Goal: Task Accomplishment & Management: Manage account settings

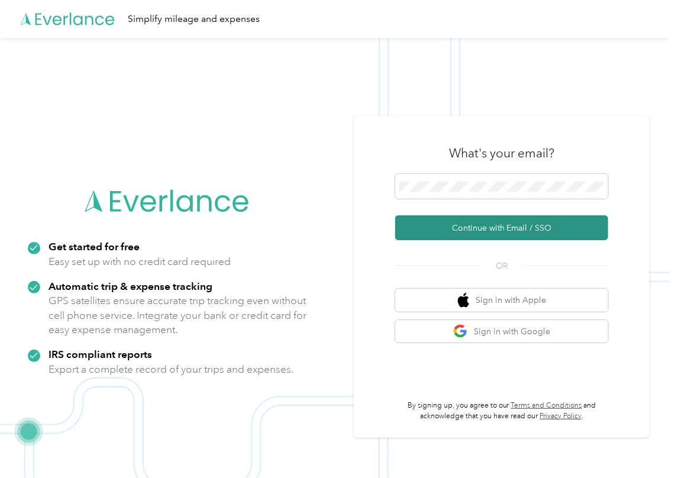
click at [445, 226] on button "Continue with Email / SSO" at bounding box center [501, 227] width 213 height 25
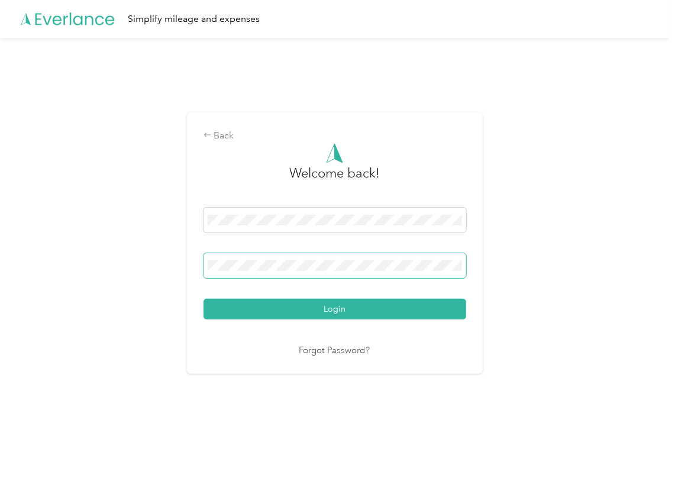
click at [259, 272] on span at bounding box center [335, 265] width 263 height 25
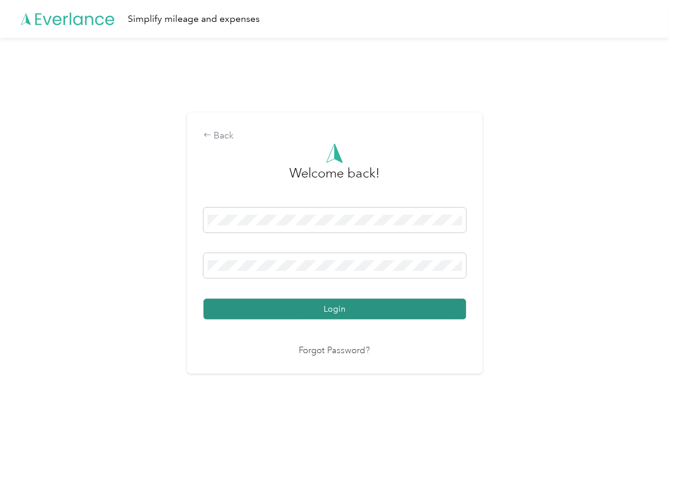
drag, startPoint x: 244, startPoint y: 301, endPoint x: 18, endPoint y: 186, distance: 253.5
click at [244, 301] on button "Login" at bounding box center [335, 309] width 263 height 21
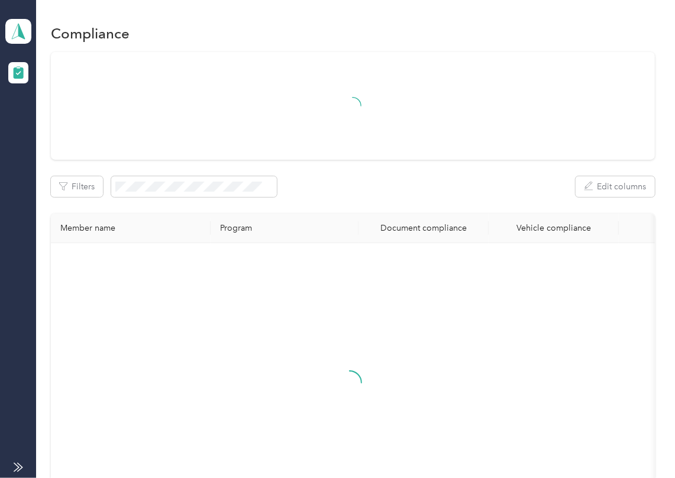
drag, startPoint x: 358, startPoint y: 194, endPoint x: 176, endPoint y: 131, distance: 192.1
click at [358, 194] on div "Filters Edit columns" at bounding box center [353, 186] width 604 height 21
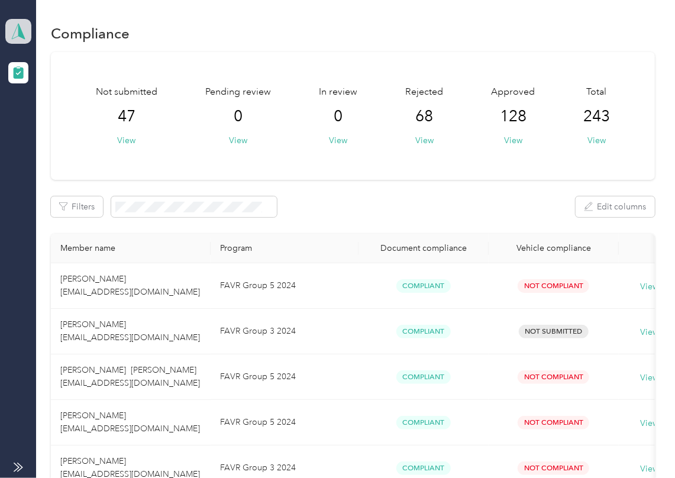
click at [10, 38] on icon at bounding box center [18, 31] width 18 height 17
click at [39, 123] on div "Log out" at bounding box center [38, 124] width 46 height 12
